Goal: Task Accomplishment & Management: Manage account settings

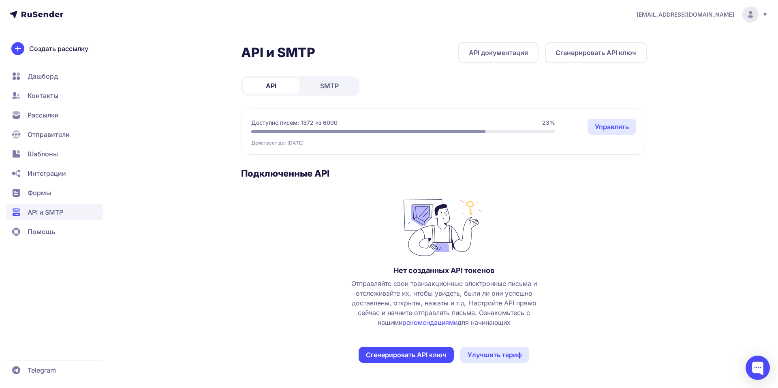
click at [614, 122] on link "Управлять" at bounding box center [611, 127] width 49 height 16
click at [312, 90] on link "SMTP" at bounding box center [329, 86] width 57 height 16
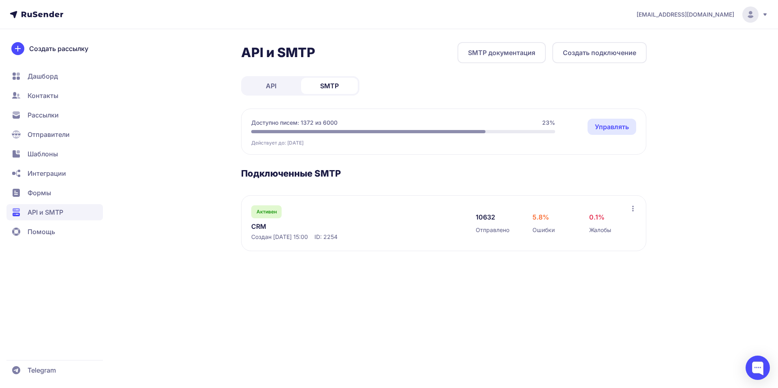
click at [261, 226] on link "CRM" at bounding box center [334, 227] width 166 height 10
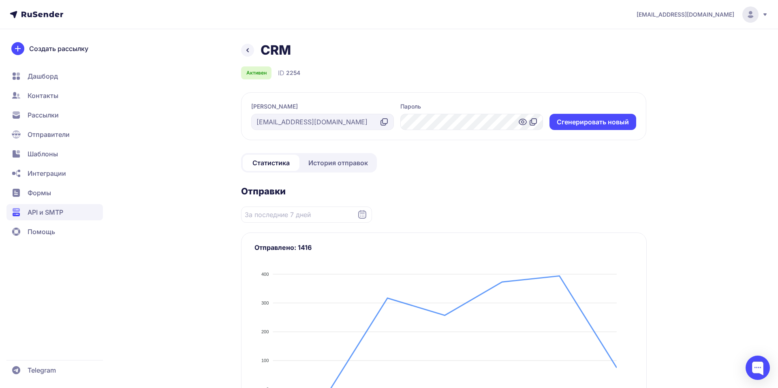
click at [355, 167] on span "История отправок" at bounding box center [338, 163] width 60 height 10
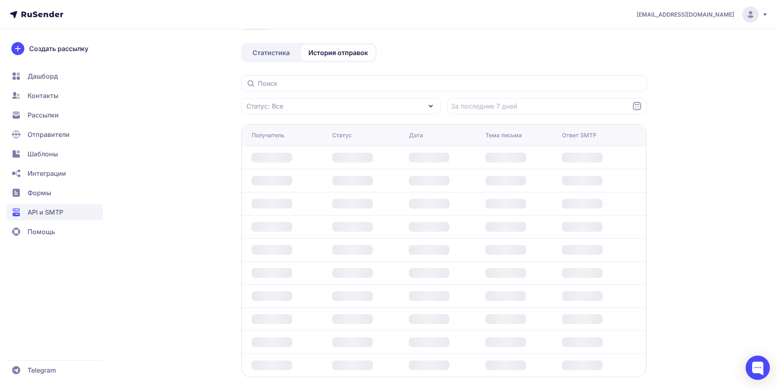
scroll to position [58, 0]
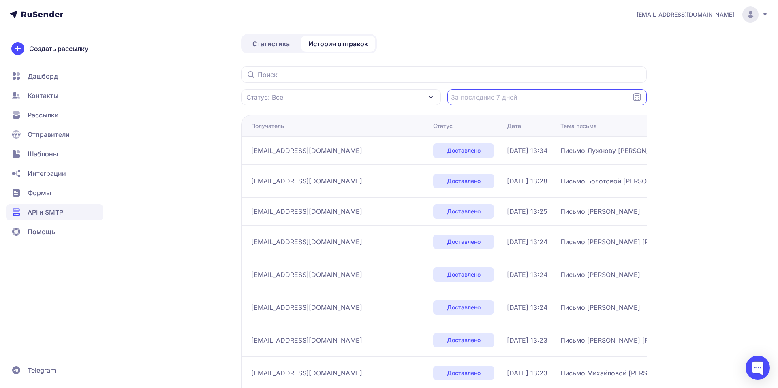
click at [558, 94] on input "Datepicker input" at bounding box center [547, 97] width 200 height 16
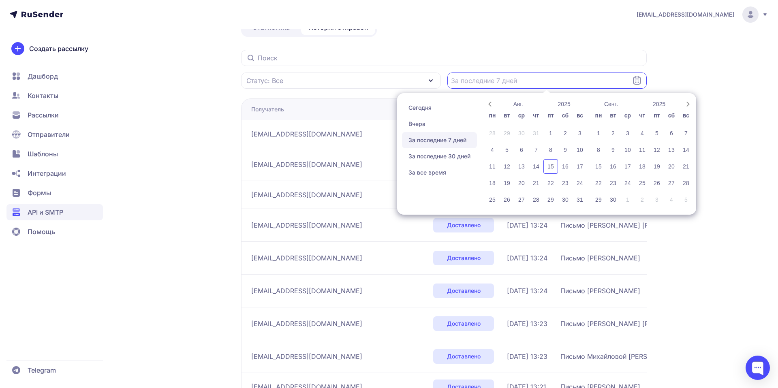
scroll to position [0, 0]
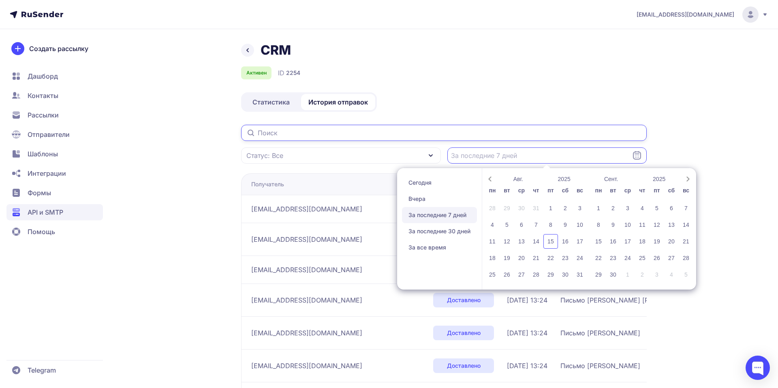
click at [419, 134] on input "text" at bounding box center [444, 133] width 406 height 16
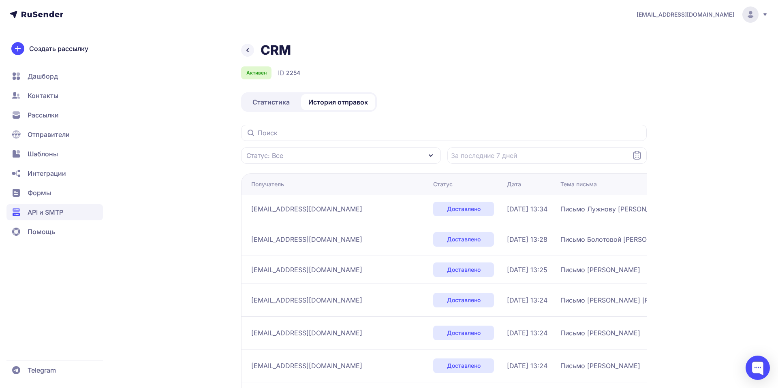
click at [258, 105] on span "Статистика" at bounding box center [270, 102] width 37 height 10
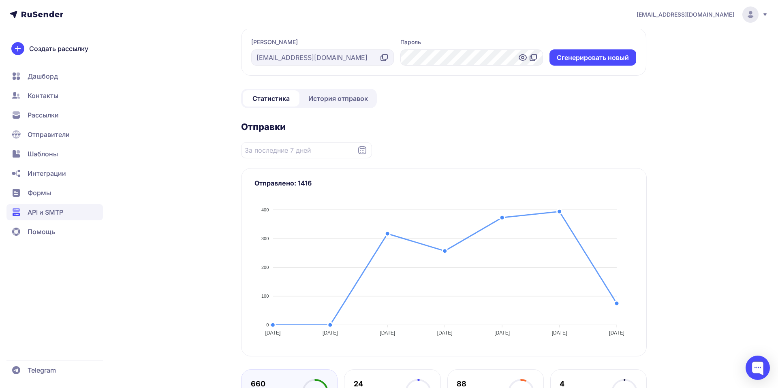
scroll to position [70, 0]
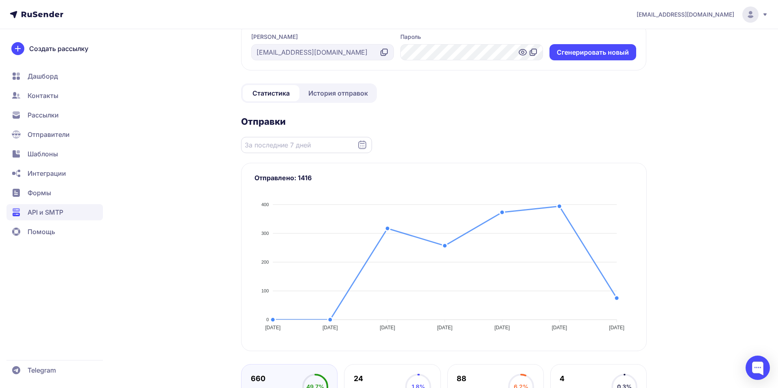
click at [342, 142] on input "Datepicker input" at bounding box center [306, 145] width 131 height 16
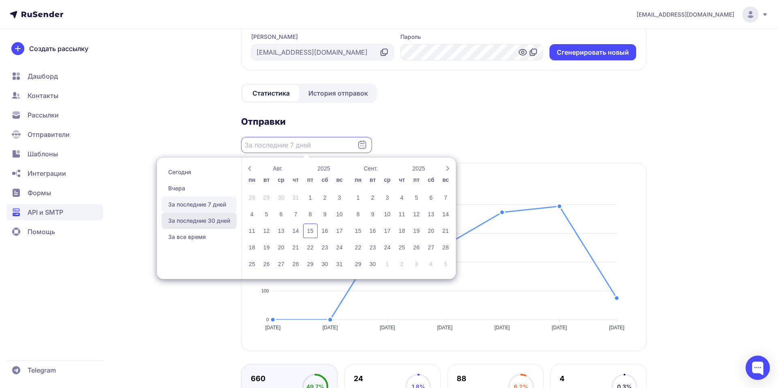
click at [211, 226] on span "За последние 30 дней" at bounding box center [199, 221] width 75 height 16
type input "17.07.2025 - 15.08.2025"
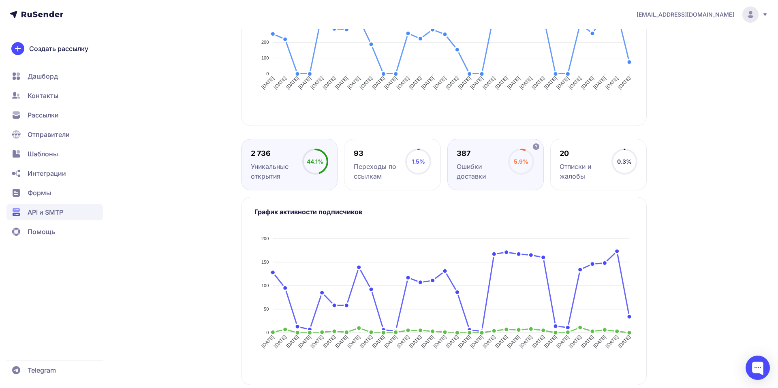
scroll to position [303, 0]
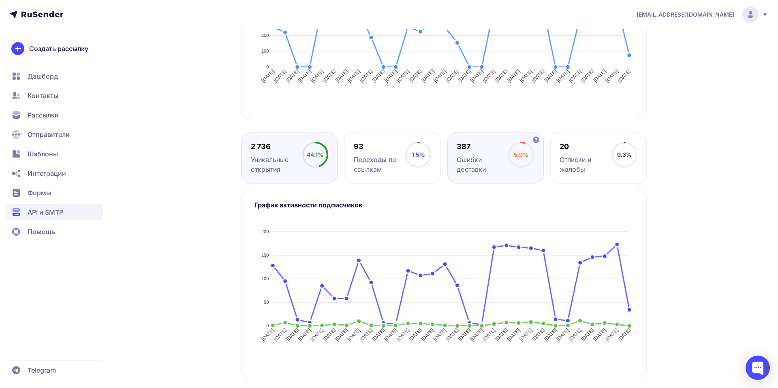
click at [493, 161] on div "Ошибки доставки" at bounding box center [482, 164] width 51 height 19
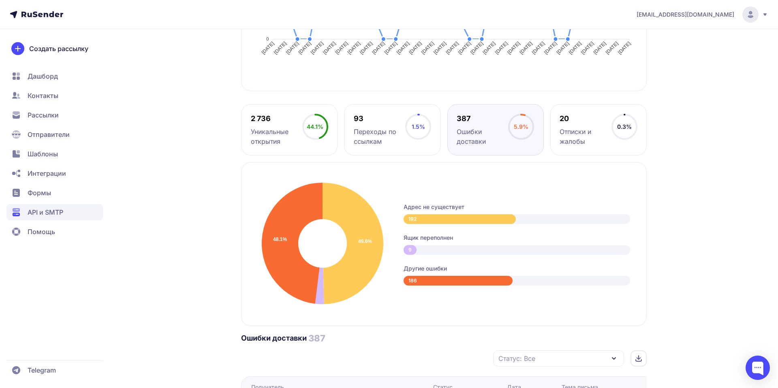
scroll to position [342, 0]
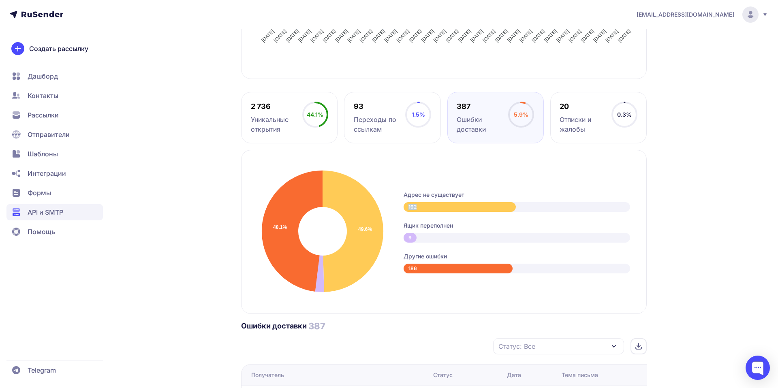
drag, startPoint x: 416, startPoint y: 208, endPoint x: 408, endPoint y: 208, distance: 8.1
click at [408, 208] on div "192" at bounding box center [460, 207] width 112 height 10
drag, startPoint x: 418, startPoint y: 272, endPoint x: 406, endPoint y: 268, distance: 12.8
click at [406, 268] on div "186" at bounding box center [458, 269] width 109 height 10
click at [417, 285] on div "49.6% 48.1% Адрес не существует 192 Ящик переполнен 9 Другие ошибки 186" at bounding box center [444, 232] width 406 height 164
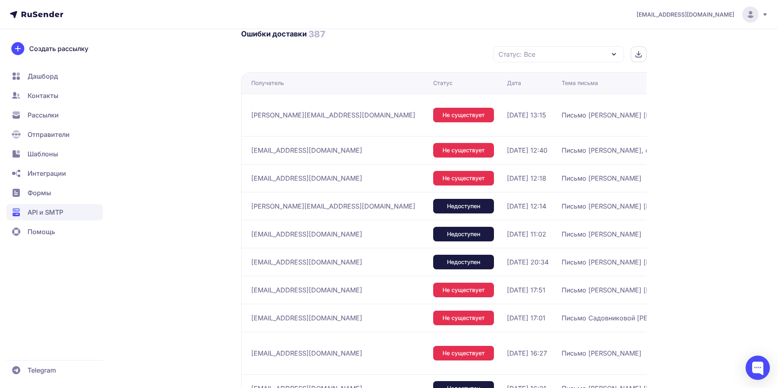
scroll to position [690, 0]
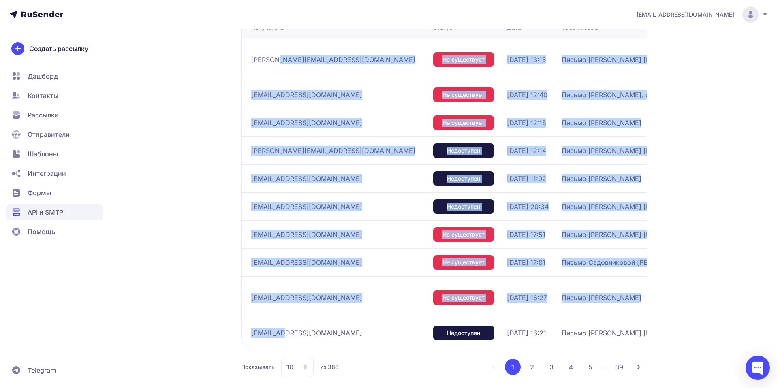
drag, startPoint x: 275, startPoint y: 56, endPoint x: 282, endPoint y: 314, distance: 258.6
click at [282, 314] on tbody "kris@krsn.ru Не существует 15.08.2025, 13:15 Письмо Косареву Владимиру Констант…" at bounding box center [612, 192] width 742 height 309
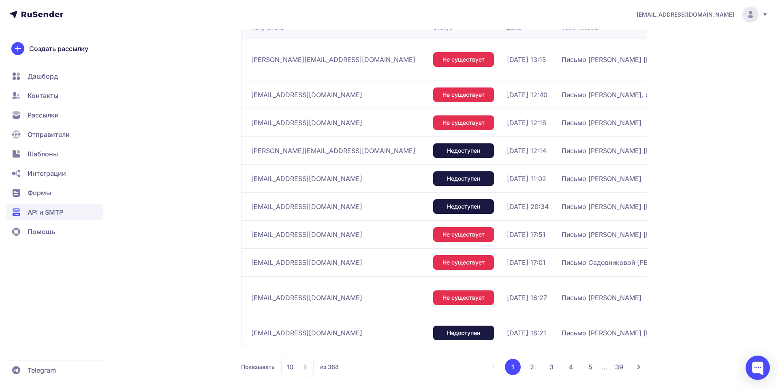
click at [295, 328] on span "info@redcom.ru" at bounding box center [306, 333] width 111 height 10
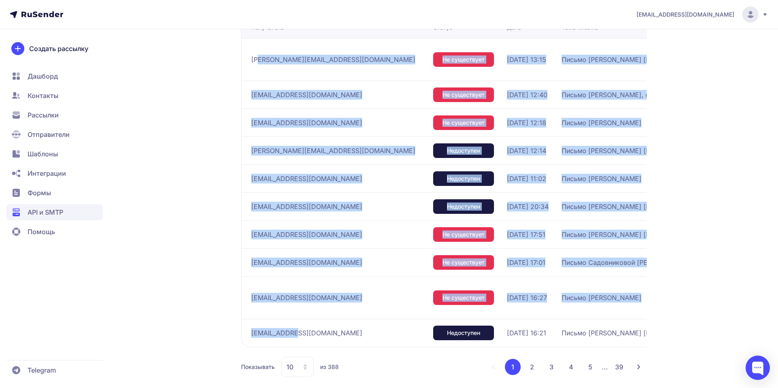
drag, startPoint x: 295, startPoint y: 316, endPoint x: 256, endPoint y: 52, distance: 266.5
click at [256, 51] on tbody "kris@krsn.ru Не существует 15.08.2025, 13:15 Письмо Косареву Владимиру Констант…" at bounding box center [612, 192] width 742 height 309
click at [287, 230] on span "med.pnz@yandex.ru" at bounding box center [306, 235] width 111 height 10
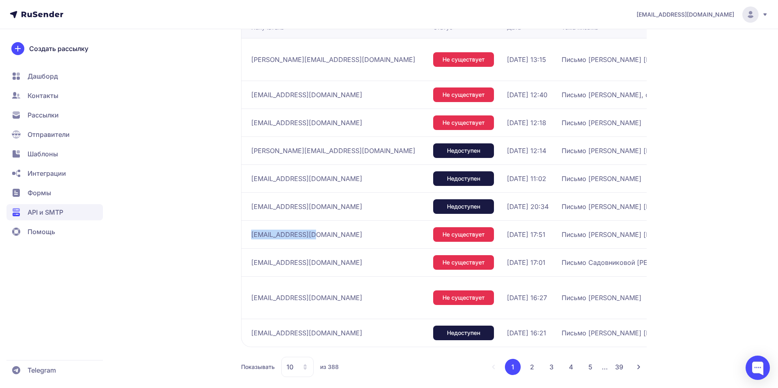
drag, startPoint x: 320, startPoint y: 226, endPoint x: 250, endPoint y: 227, distance: 70.5
click at [250, 227] on td "med.pnz@yandex.ru" at bounding box center [335, 234] width 189 height 28
copy span "med.pnz@yandex.ru"
click at [292, 230] on span "med.pnz@yandex.ru" at bounding box center [306, 235] width 111 height 10
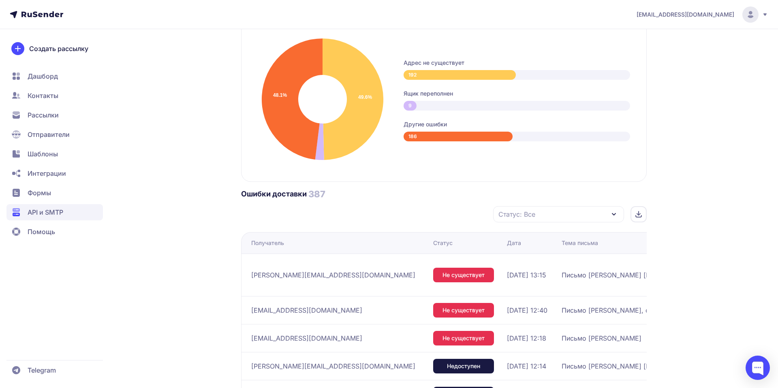
scroll to position [474, 0]
